Goal: Check status: Check status

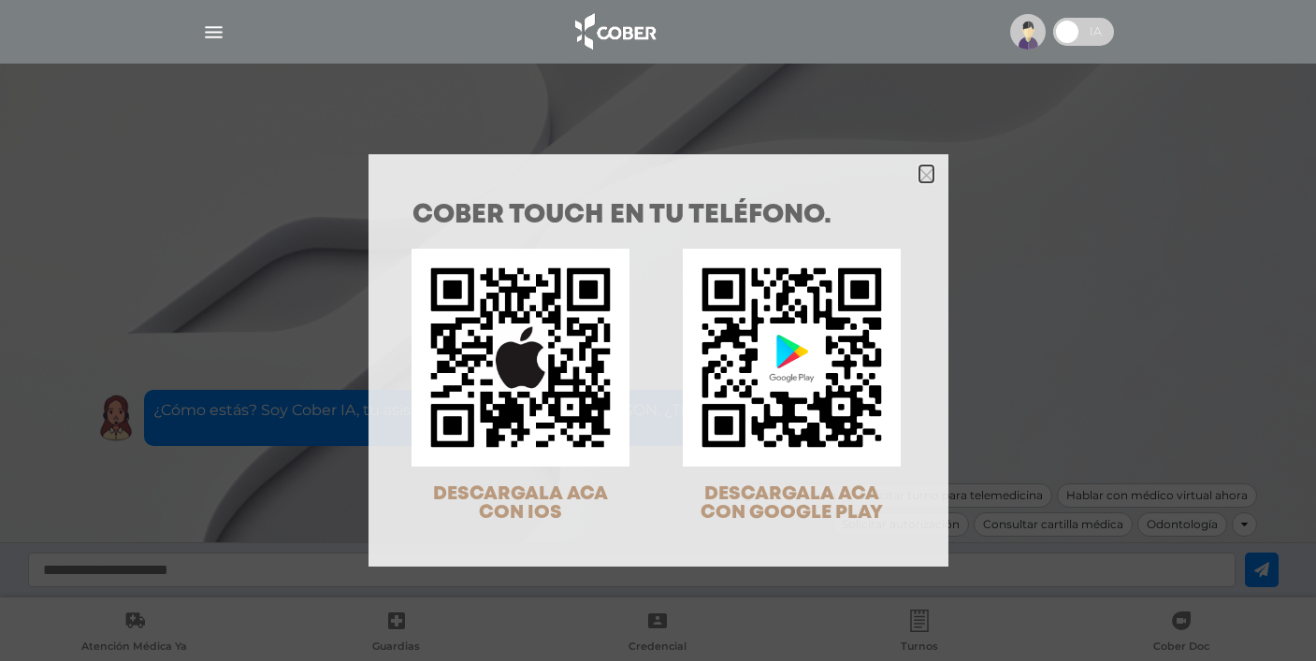
click at [919, 172] on icon "Close" at bounding box center [926, 175] width 14 height 14
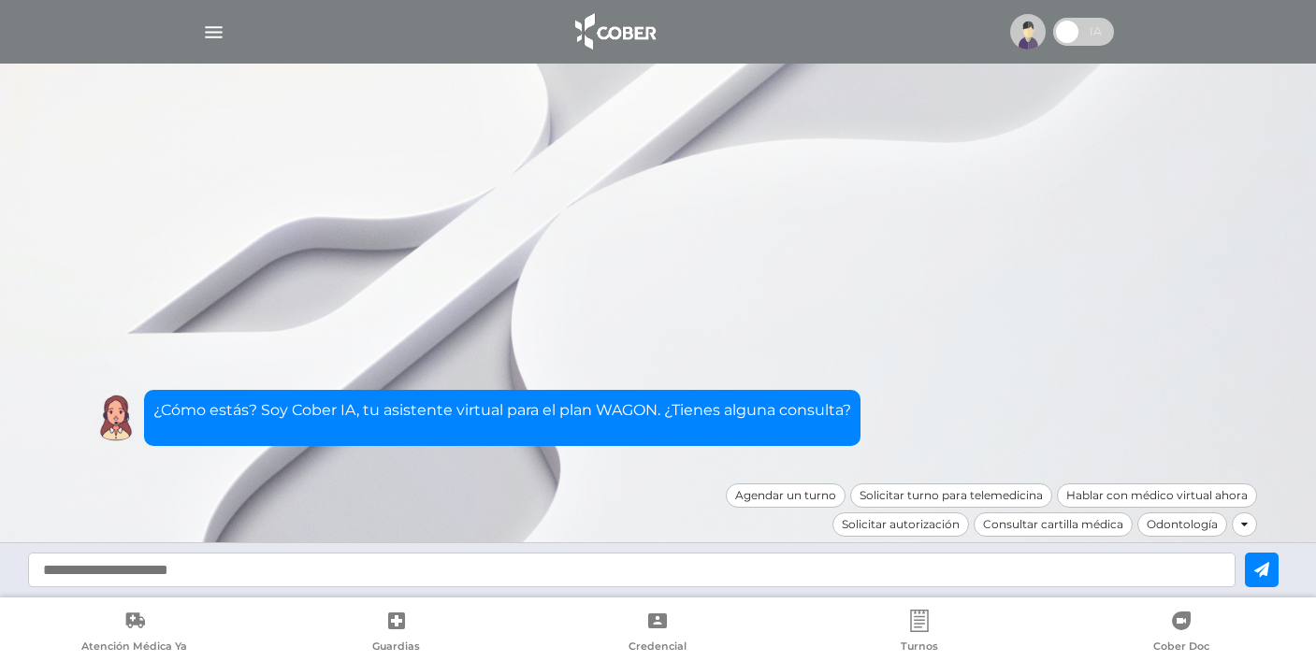
click at [228, 22] on div at bounding box center [659, 31] width 958 height 45
click at [218, 29] on img "button" at bounding box center [213, 32] width 23 height 23
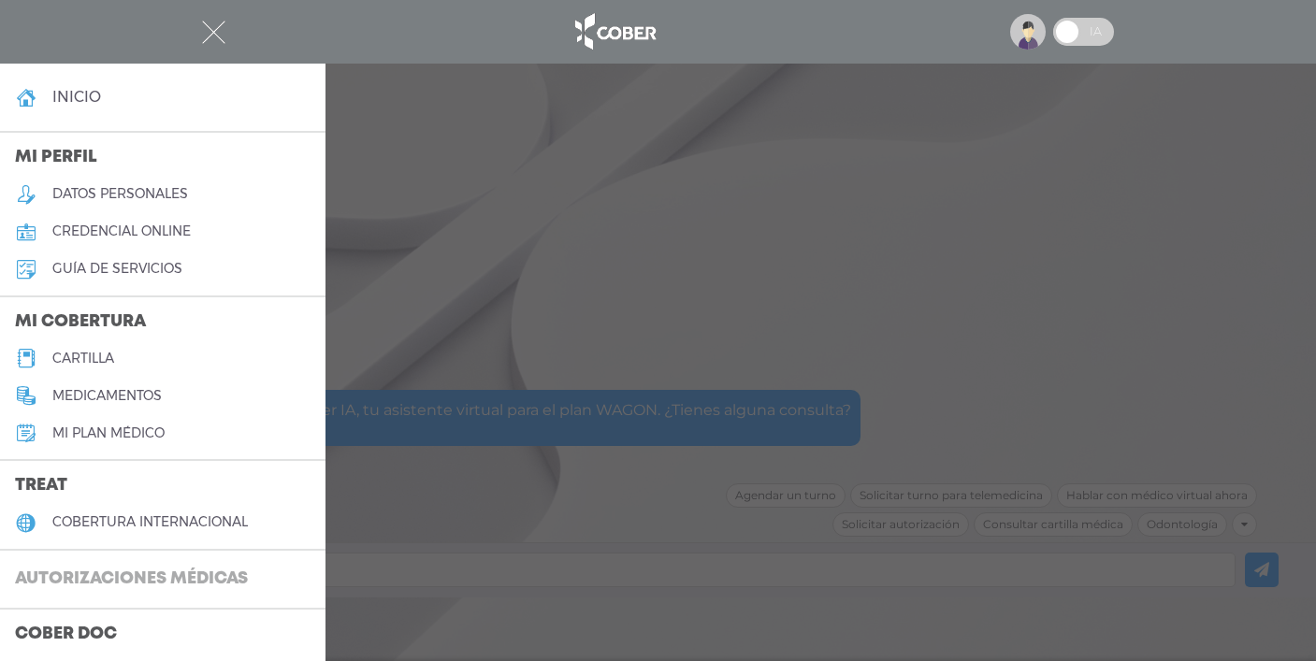
click at [126, 574] on h3 "Autorizaciones médicas" at bounding box center [131, 580] width 263 height 36
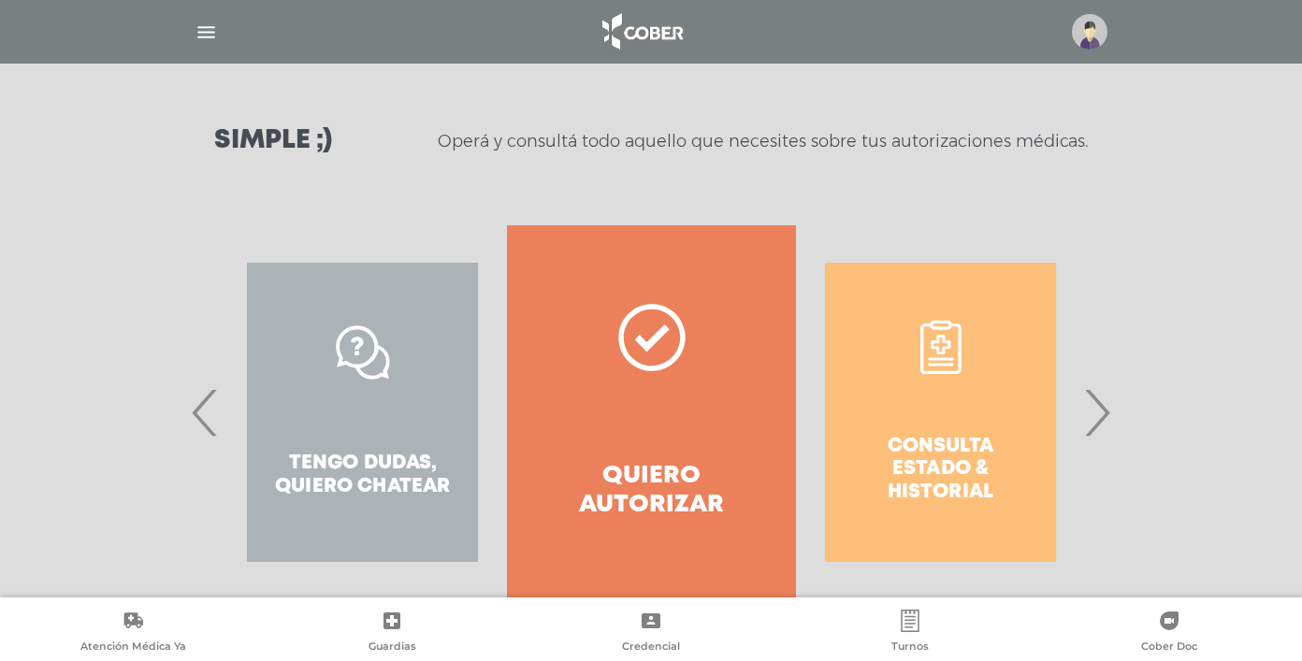
scroll to position [278, 0]
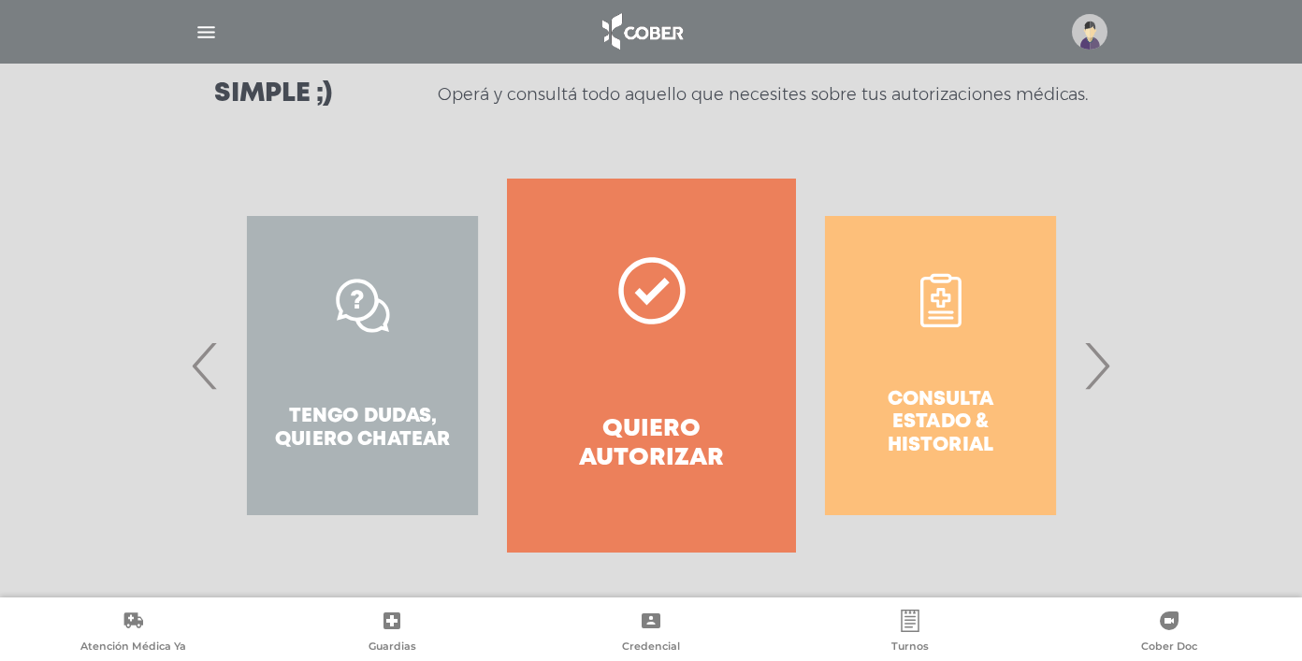
click at [927, 376] on div "Consulta estado & historial" at bounding box center [940, 366] width 289 height 374
click at [947, 432] on div "Consulta estado & historial" at bounding box center [940, 366] width 289 height 374
click at [942, 315] on div "Consulta estado & historial" at bounding box center [940, 366] width 289 height 374
click at [1102, 371] on span "›" at bounding box center [1096, 365] width 36 height 101
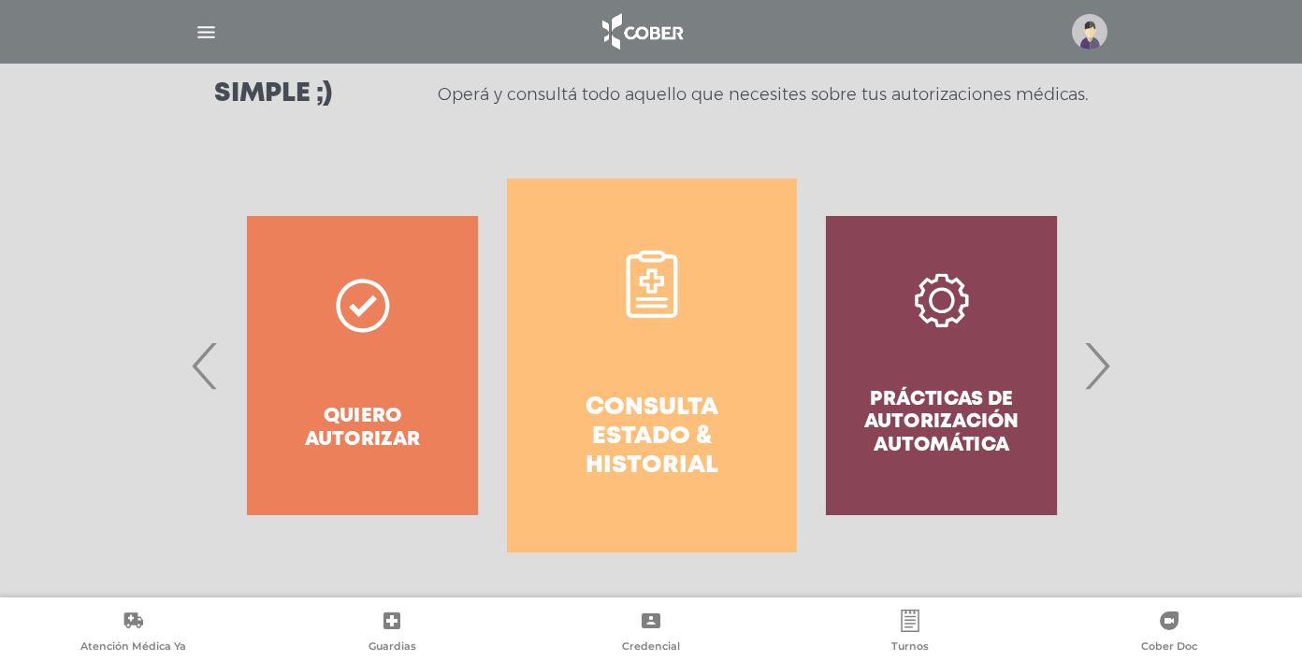
click at [639, 406] on h4 "Consulta estado & historial" at bounding box center [651, 438] width 222 height 88
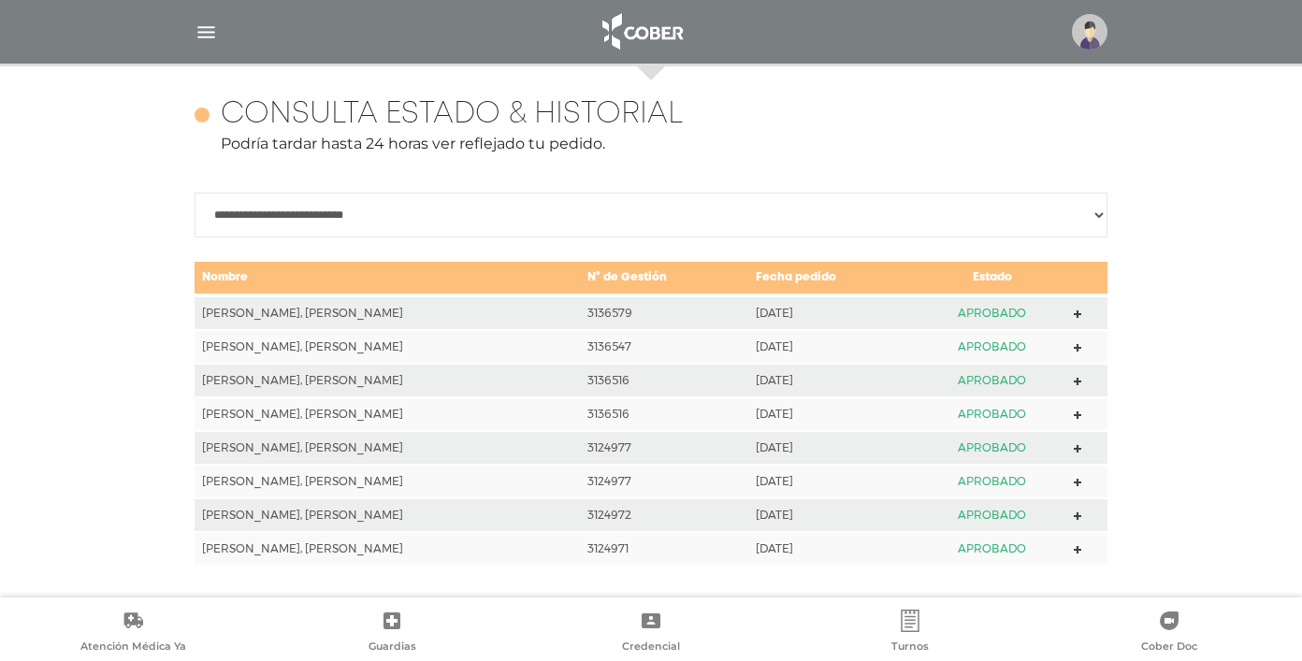
scroll to position [814, 0]
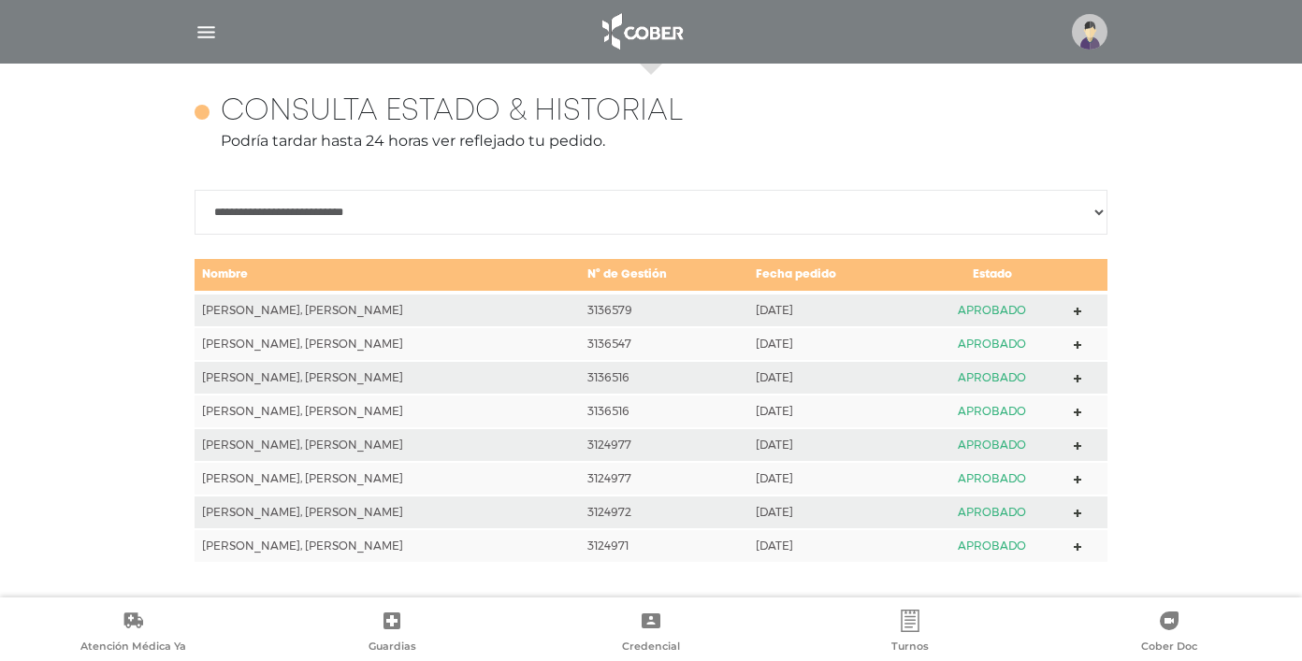
click at [1094, 209] on select "**********" at bounding box center [651, 212] width 913 height 45
select select "**********"
click at [1157, 293] on div "**********" at bounding box center [651, 329] width 1302 height 537
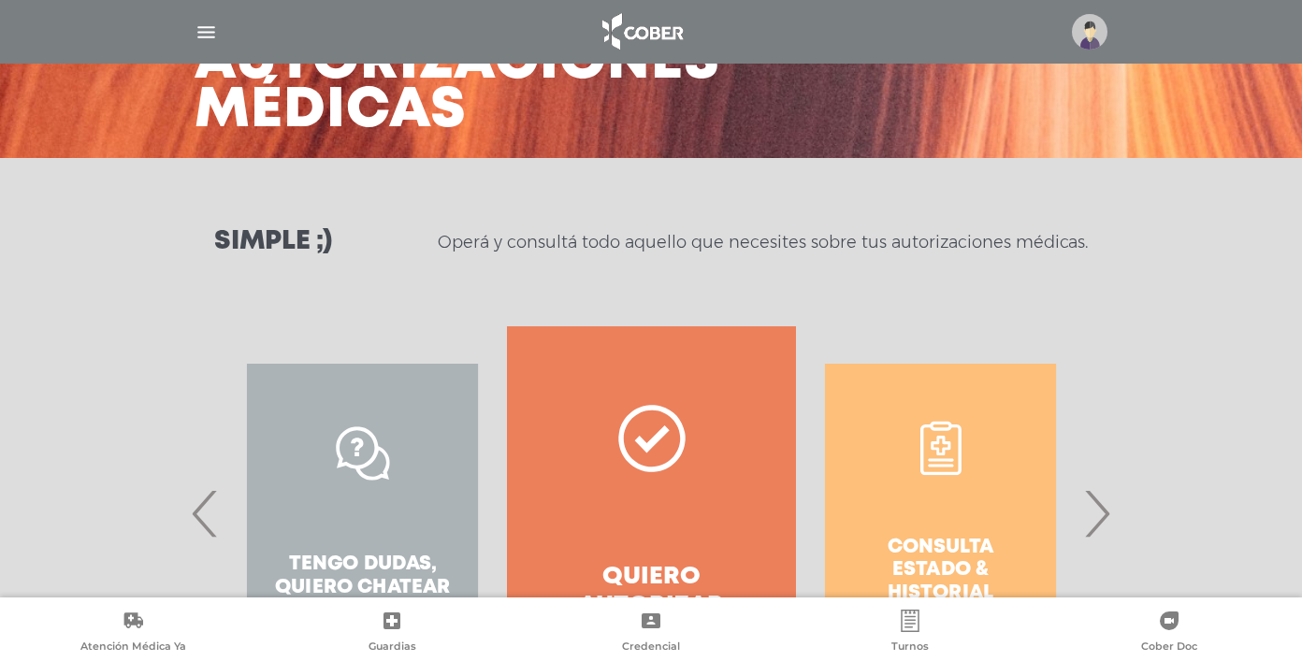
scroll to position [278, 0]
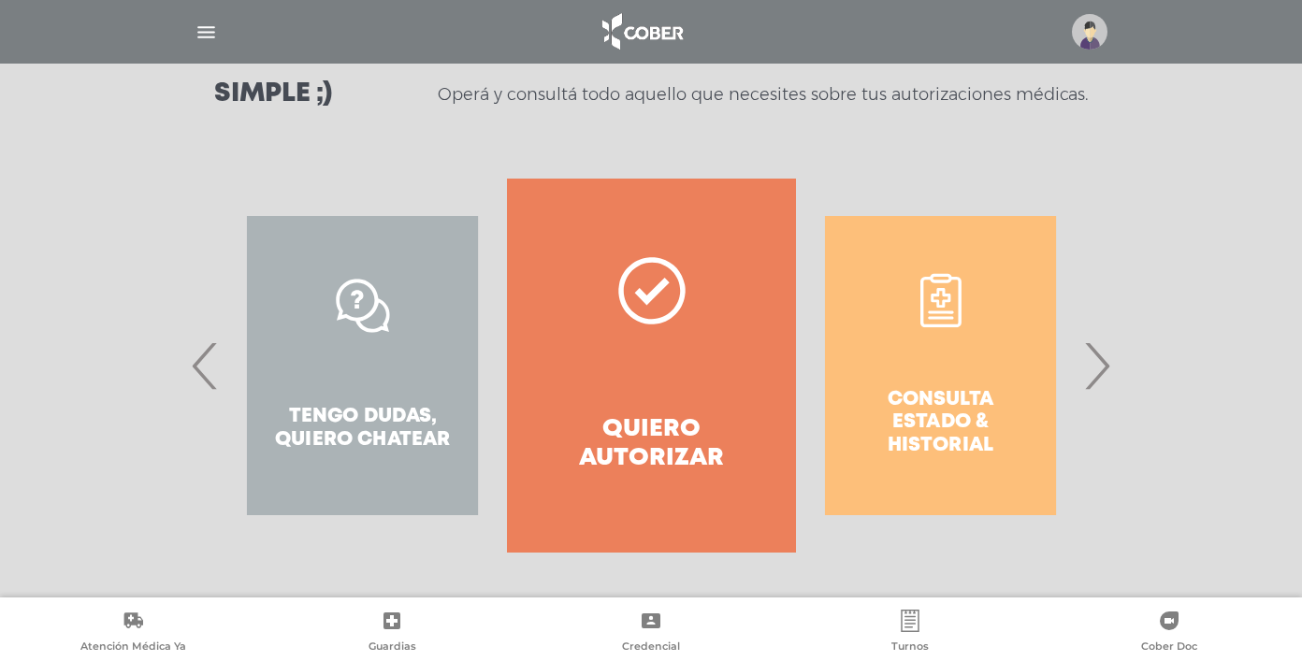
click at [932, 399] on div "Consulta estado & historial" at bounding box center [940, 366] width 289 height 374
click at [1110, 364] on span "›" at bounding box center [1096, 365] width 36 height 101
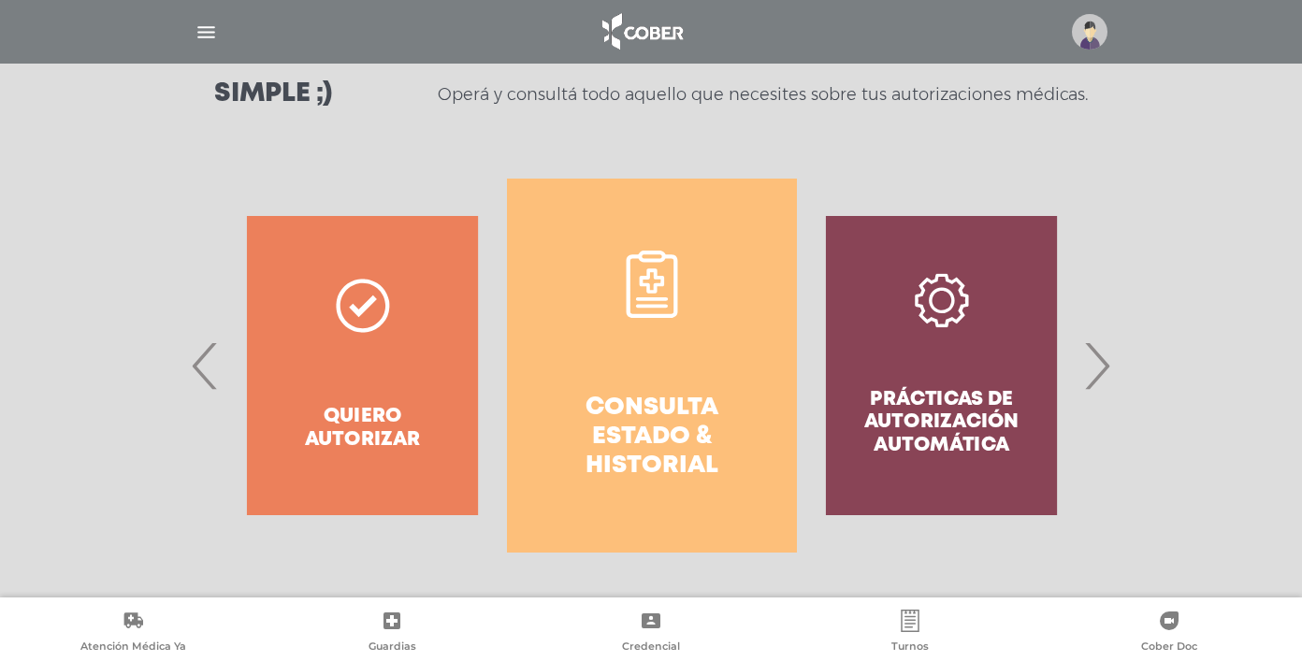
click at [729, 382] on link "Consulta estado & historial" at bounding box center [651, 366] width 289 height 374
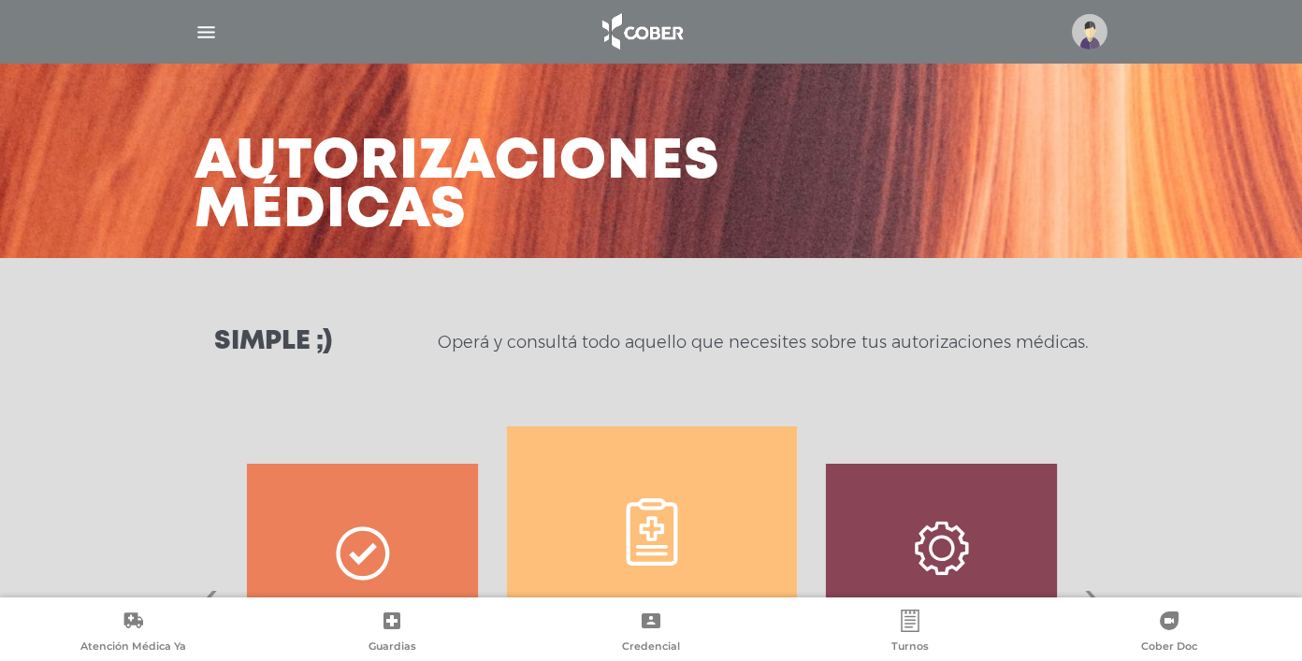
scroll to position [0, 0]
